Goal: Complete application form: Complete application form

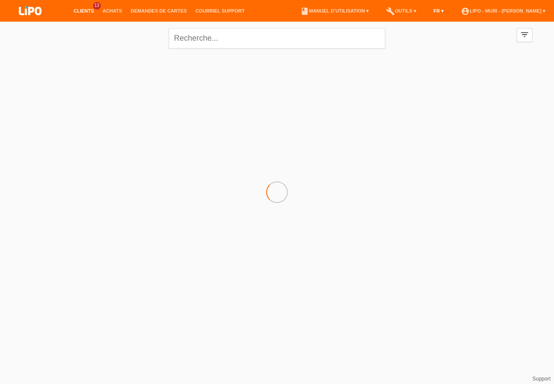
click at [449, 10] on link "FR ▾" at bounding box center [439, 10] width 19 height 5
click at [436, 21] on span "Deutsch" at bounding box center [426, 21] width 23 height 10
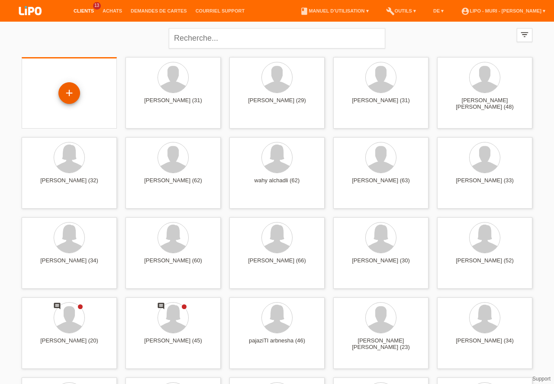
click at [59, 97] on div "+" at bounding box center [69, 93] width 21 height 15
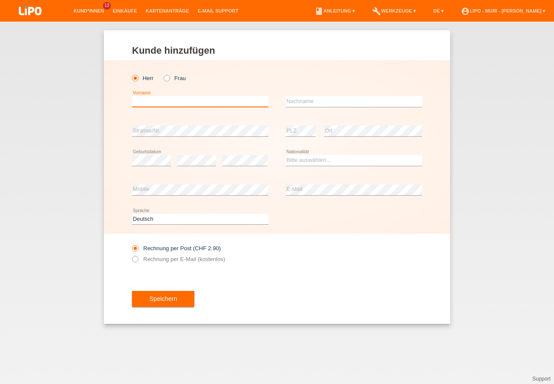
click at [155, 104] on input "text" at bounding box center [200, 101] width 136 height 11
type input "Atputharasa"
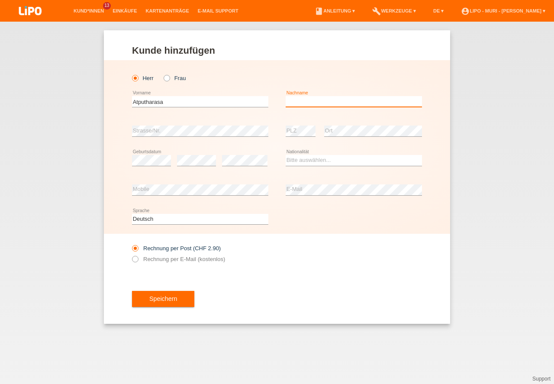
click at [323, 98] on input "text" at bounding box center [354, 101] width 136 height 11
type input "Nallathamby"
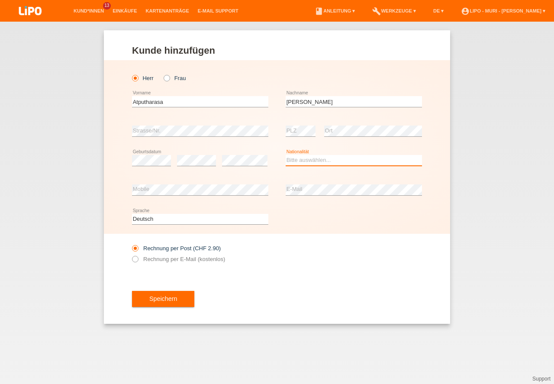
click at [314, 164] on select "Bitte auswählen... Schweiz Deutschland Liechtenstein Österreich ------------ Af…" at bounding box center [354, 160] width 136 height 10
select select "LK"
click at [0, 0] on option "[GEOGRAPHIC_DATA]" at bounding box center [0, 0] width 0 height 0
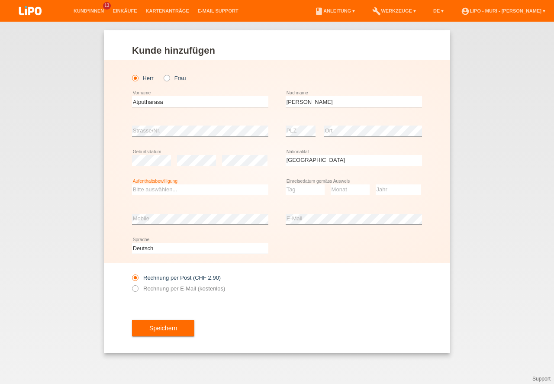
click at [178, 190] on select "Bitte auswählen... C B B - Flüchtlingsstatus Andere" at bounding box center [200, 189] width 136 height 10
select select "C"
click at [0, 0] on option "C" at bounding box center [0, 0] width 0 height 0
click at [297, 193] on select "Tag 01 02 03 04 05 06 07 08 09 10 11" at bounding box center [305, 189] width 39 height 10
select select "15"
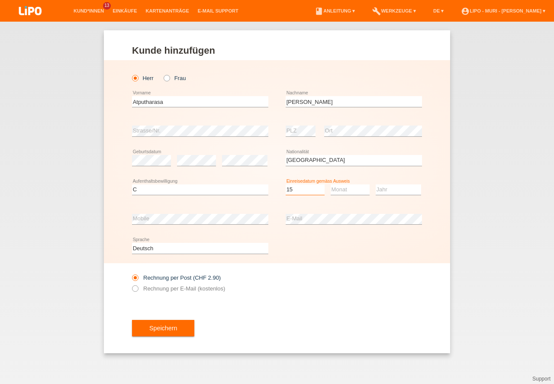
click at [0, 0] on option "15" at bounding box center [0, 0] width 0 height 0
click at [347, 190] on select "Monat 01 02 03 04 05 06 07 08 09 10 11" at bounding box center [350, 189] width 39 height 10
select select "07"
click at [0, 0] on option "07" at bounding box center [0, 0] width 0 height 0
click at [394, 191] on select "Jahr 2025 2024 2023 2022 2021 2020 2019 2018 2017 2016 2015 2014 2013 2012 2011…" at bounding box center [398, 189] width 45 height 10
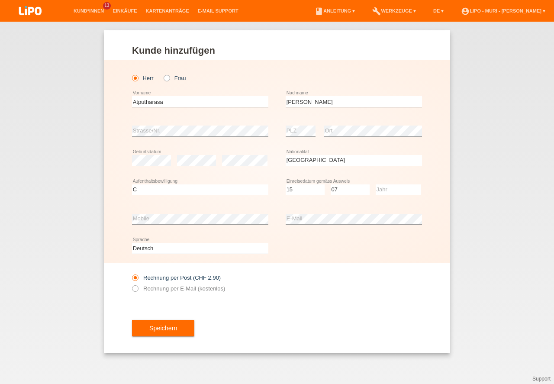
select select "1984"
click at [0, 0] on option "1984" at bounding box center [0, 0] width 0 height 0
click at [132, 288] on input "Rechnung per E-Mail (kostenlos)" at bounding box center [135, 290] width 6 height 11
radio input "true"
click at [167, 332] on button "Speichern" at bounding box center [163, 328] width 62 height 16
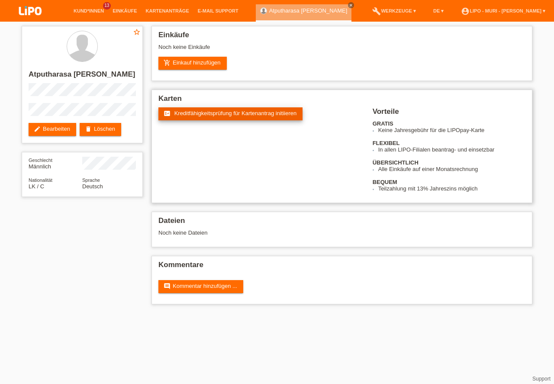
click at [204, 113] on span "Kreditfähigkeitsprüfung für Kartenantrag initiieren" at bounding box center [236, 113] width 123 height 6
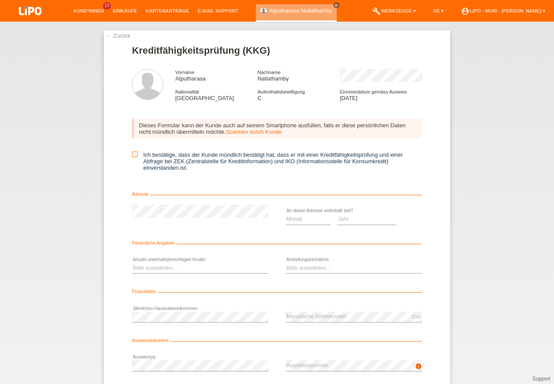
click at [135, 155] on icon at bounding box center [135, 155] width 6 height 6
click at [135, 155] on input "Ich bestätige, dass der Kunde mündlich bestätigt hat, dass er mit einer Kreditf…" at bounding box center [135, 155] width 6 height 6
checkbox input "true"
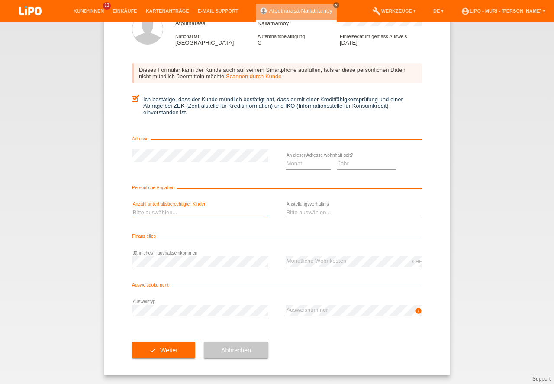
click at [171, 211] on select "Bitte auswählen... 0 1 2 3 4 5 6 7 8 9" at bounding box center [200, 212] width 136 height 10
click at [174, 213] on select "Bitte auswählen... 0 1 2 3 4 5 6 7 8 9" at bounding box center [200, 212] width 136 height 10
select select "0"
click at [0, 0] on option "0" at bounding box center [0, 0] width 0 height 0
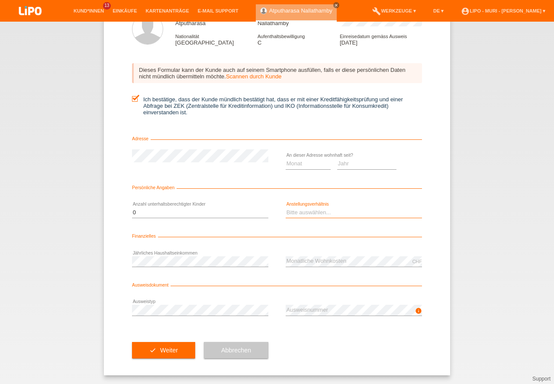
click at [338, 214] on select "Bitte auswählen... Unbefristet Befristet Lehrling/Student Pensioniert Nicht arb…" at bounding box center [354, 212] width 136 height 10
select select "UNLIMITED"
click at [0, 0] on option "Unbefristet" at bounding box center [0, 0] width 0 height 0
click at [216, 243] on form "Kreditfähigkeitsprüfung (KKG) Vorname Atputharasa Nachname Nallathamby National…" at bounding box center [277, 183] width 290 height 386
click at [208, 325] on div "Abbrechen" at bounding box center [236, 350] width 65 height 50
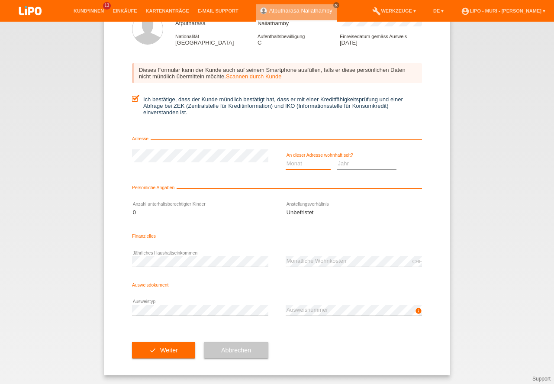
click at [305, 165] on select "Monat 01 02 03 04 05 06 07 08 09 10" at bounding box center [308, 164] width 45 height 10
select select "01"
click at [0, 0] on option "01" at bounding box center [0, 0] width 0 height 0
click at [349, 166] on select "Jahr 2025 2024 2023 2022 2021 2020 2019 2018 2017 2016 2015 2014 2013 2012 2011…" at bounding box center [367, 164] width 60 height 10
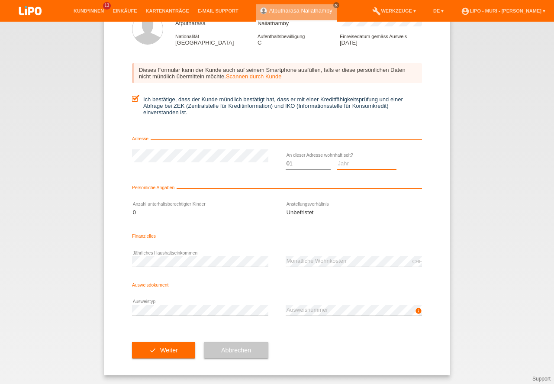
select select "2005"
click at [0, 0] on option "2005" at bounding box center [0, 0] width 0 height 0
click at [251, 182] on form "Kreditfähigkeitsprüfung (KKG) Vorname Atputharasa Nachname Nallathamby National…" at bounding box center [277, 183] width 290 height 386
click at [171, 352] on button "check Weiter" at bounding box center [163, 350] width 63 height 16
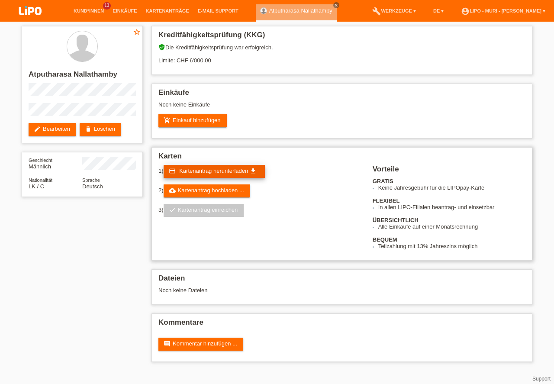
click at [214, 173] on span "Kartenantrag herunterladen" at bounding box center [213, 171] width 69 height 6
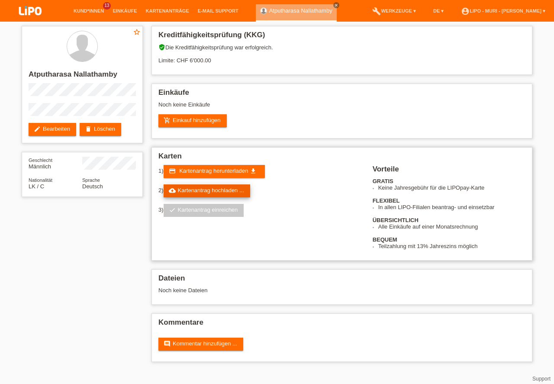
click at [219, 189] on link "cloud_upload Kartenantrag hochladen ..." at bounding box center [207, 190] width 87 height 13
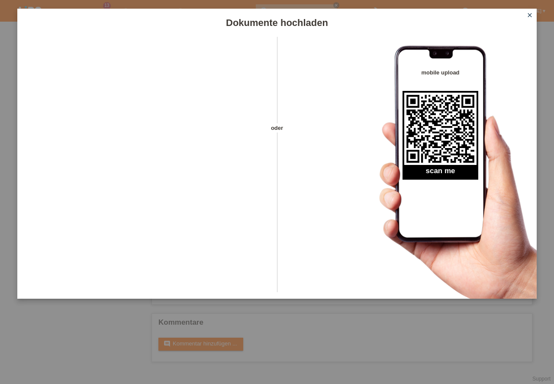
click at [530, 13] on icon "close" at bounding box center [530, 15] width 7 height 7
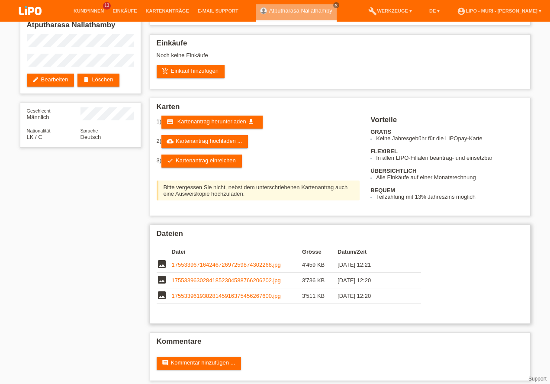
scroll to position [55, 0]
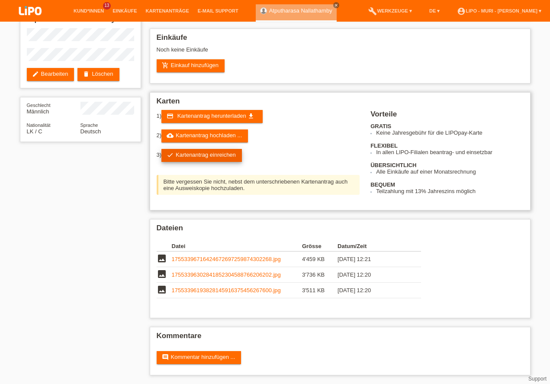
click at [198, 159] on link "check Kartenantrag einreichen" at bounding box center [202, 155] width 81 height 13
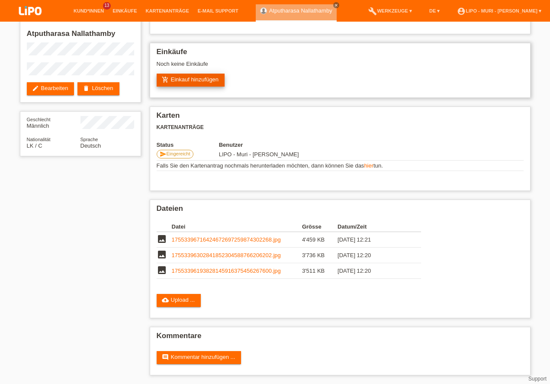
click at [195, 87] on link "add_shopping_cart Einkauf hinzufügen" at bounding box center [191, 80] width 68 height 13
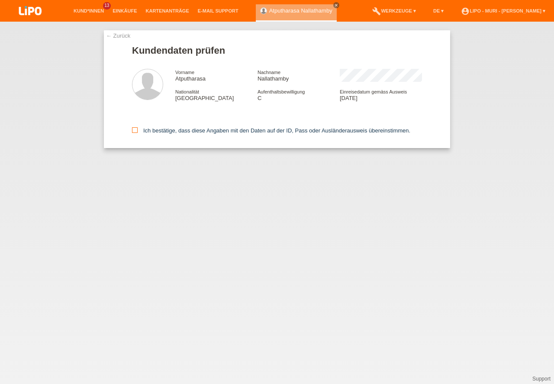
click at [134, 129] on icon at bounding box center [135, 130] width 6 height 6
click at [134, 129] on input "Ich bestätige, dass diese Angaben mit den Daten auf der ID, Pass oder Ausländer…" at bounding box center [135, 130] width 6 height 6
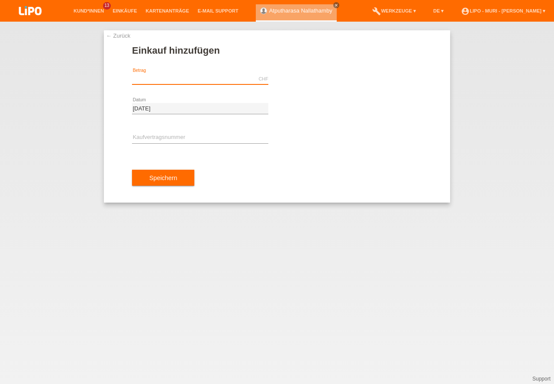
click at [155, 80] on input "text" at bounding box center [200, 79] width 136 height 11
click at [175, 78] on input "text" at bounding box center [200, 79] width 136 height 11
click at [212, 130] on div "error Kaufvertragsnummer" at bounding box center [200, 137] width 136 height 29
click at [205, 135] on input "text" at bounding box center [200, 138] width 136 height 11
click at [194, 81] on input "850.00" at bounding box center [200, 79] width 136 height 11
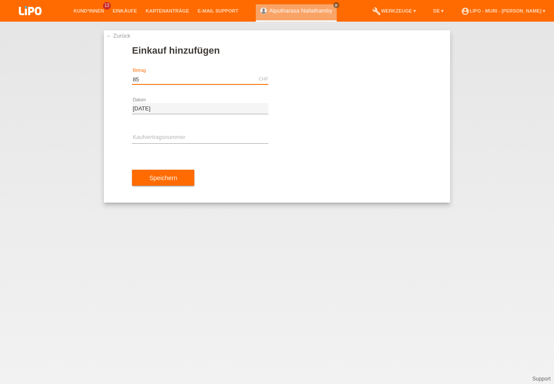
type input "8"
type input "1029.70"
click at [153, 138] on input "text" at bounding box center [200, 138] width 136 height 11
type input "V70790"
click at [165, 175] on button "Speichern" at bounding box center [163, 178] width 62 height 16
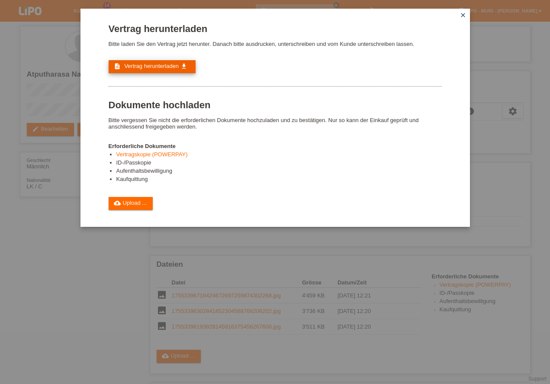
click at [150, 68] on span "Vertrag herunterladen" at bounding box center [151, 66] width 55 height 6
click at [245, 141] on div "Vertrag herunterladen Bitte laden Sie den Vertrag jetzt herunter. Danach bitte …" at bounding box center [275, 116] width 333 height 187
click at [461, 16] on icon "close" at bounding box center [463, 15] width 7 height 7
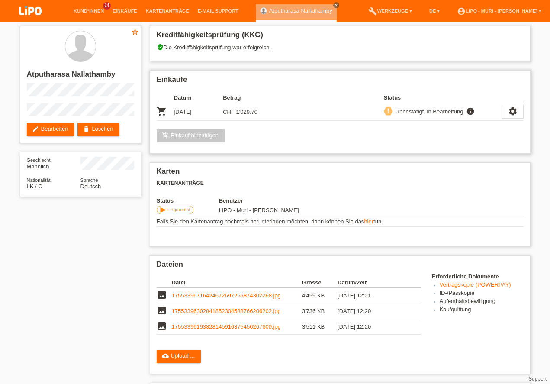
click at [298, 142] on div "add_shopping_cart Einkauf hinzufügen" at bounding box center [340, 135] width 367 height 13
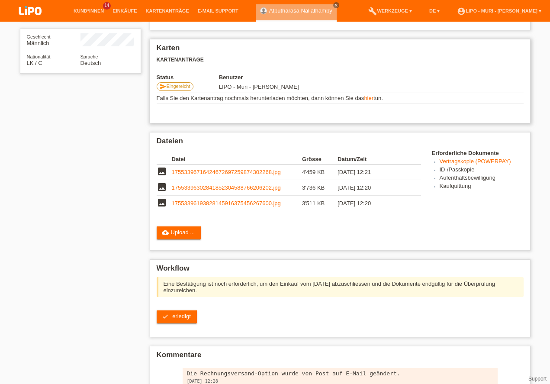
scroll to position [174, 0]
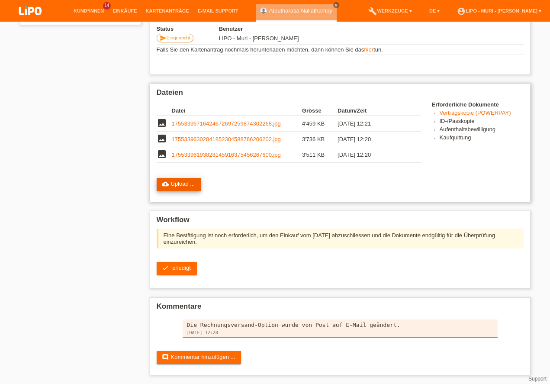
click at [184, 184] on link "cloud_upload Upload ..." at bounding box center [179, 184] width 45 height 13
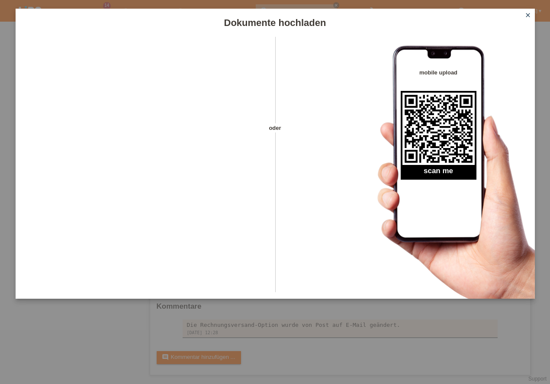
click at [527, 15] on icon "close" at bounding box center [528, 15] width 7 height 7
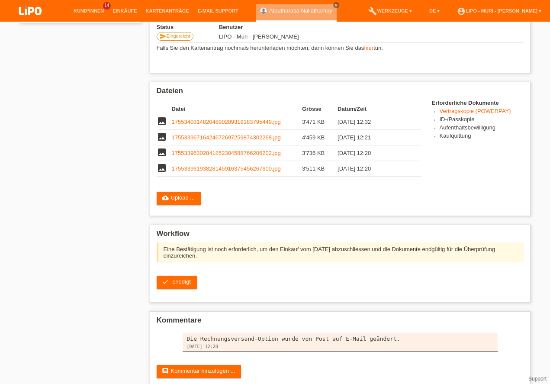
scroll to position [189, 0]
click at [186, 278] on span "erledigt" at bounding box center [181, 281] width 19 height 6
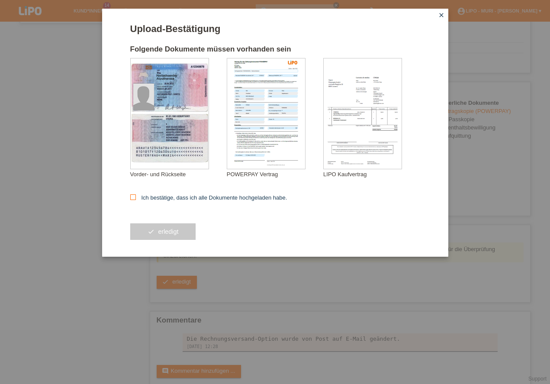
click at [133, 197] on icon at bounding box center [133, 197] width 6 height 6
click at [133, 197] on input "Ich bestätige, dass ich alle Dokumente hochgeladen habe." at bounding box center [133, 197] width 6 height 6
checkbox input "true"
click at [175, 233] on button "check erledigt" at bounding box center [163, 231] width 66 height 16
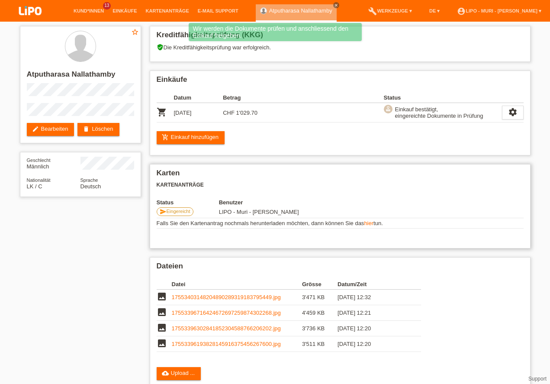
scroll to position [49, 0]
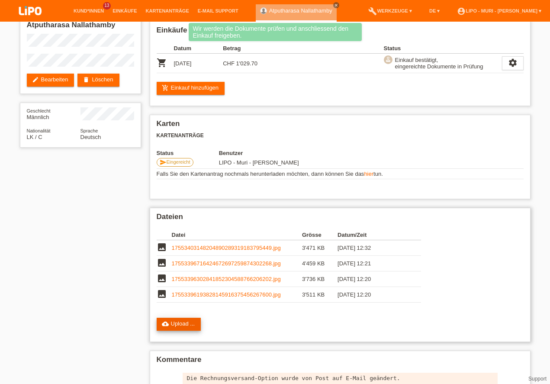
click at [188, 327] on link "cloud_upload Upload ..." at bounding box center [179, 324] width 45 height 13
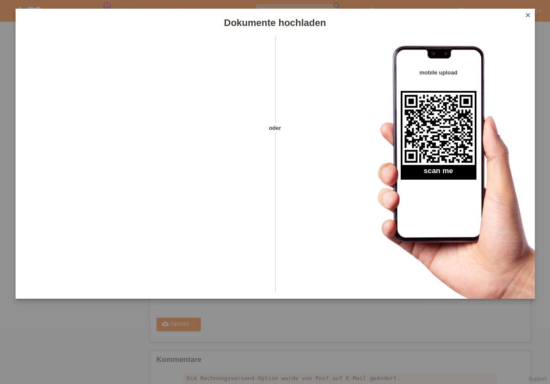
click at [510, 202] on div "mobile upload scan me" at bounding box center [445, 168] width 179 height 262
click at [528, 13] on icon "close" at bounding box center [528, 15] width 7 height 7
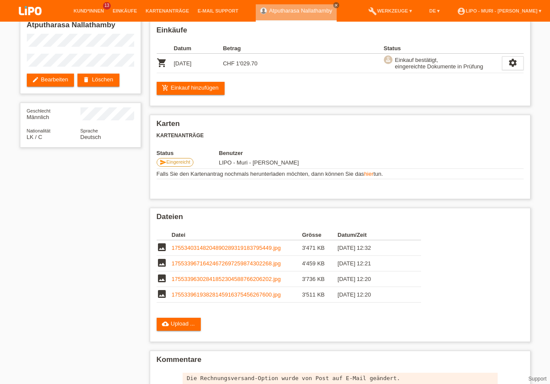
scroll to position [49, 0]
click at [458, 268] on div "Datei Grösse Datum/Zeit image 17553403148204890289319183795449.jpg 3'471 KB [DA…" at bounding box center [340, 269] width 367 height 86
click at [271, 226] on h2 "Dateien" at bounding box center [340, 219] width 367 height 13
click at [180, 331] on link "cloud_upload Upload ..." at bounding box center [179, 324] width 45 height 13
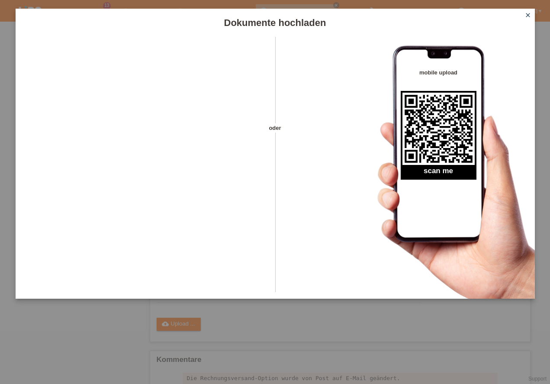
click at [527, 16] on icon "close" at bounding box center [528, 15] width 7 height 7
